Goal: Register for event/course

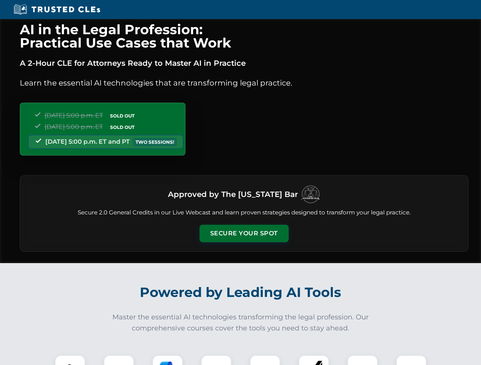
click at [244, 234] on button "Secure Your Spot" at bounding box center [243, 234] width 89 height 18
click at [70, 360] on img at bounding box center [70, 371] width 22 height 22
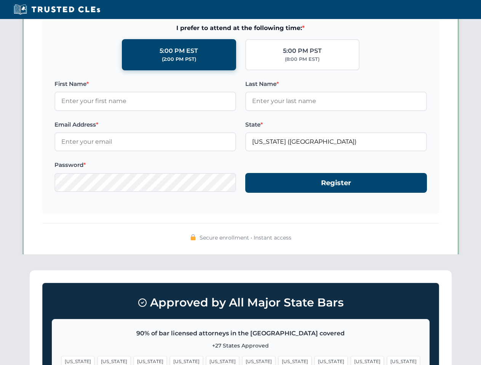
click at [278, 360] on span "[US_STATE]" at bounding box center [294, 361] width 33 height 11
click at [351, 360] on span "[US_STATE]" at bounding box center [367, 361] width 33 height 11
